Goal: Information Seeking & Learning: Learn about a topic

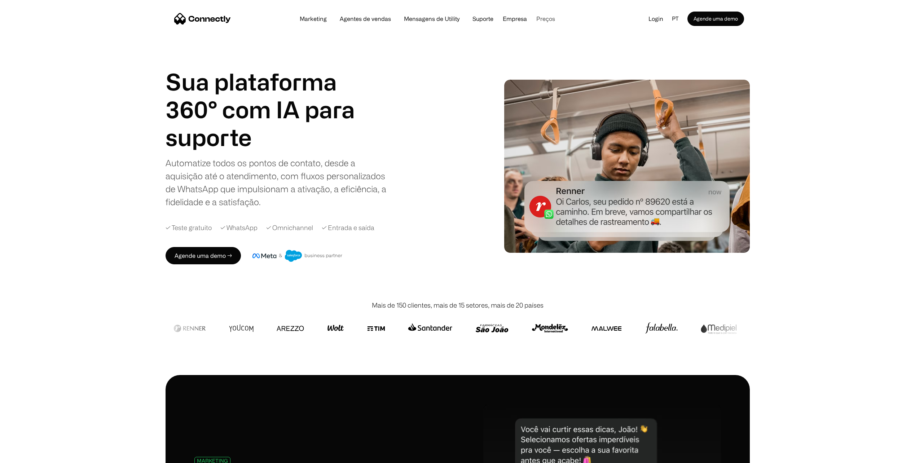
click at [549, 21] on link "Preços" at bounding box center [545, 19] width 30 height 6
